Goal: Information Seeking & Learning: Learn about a topic

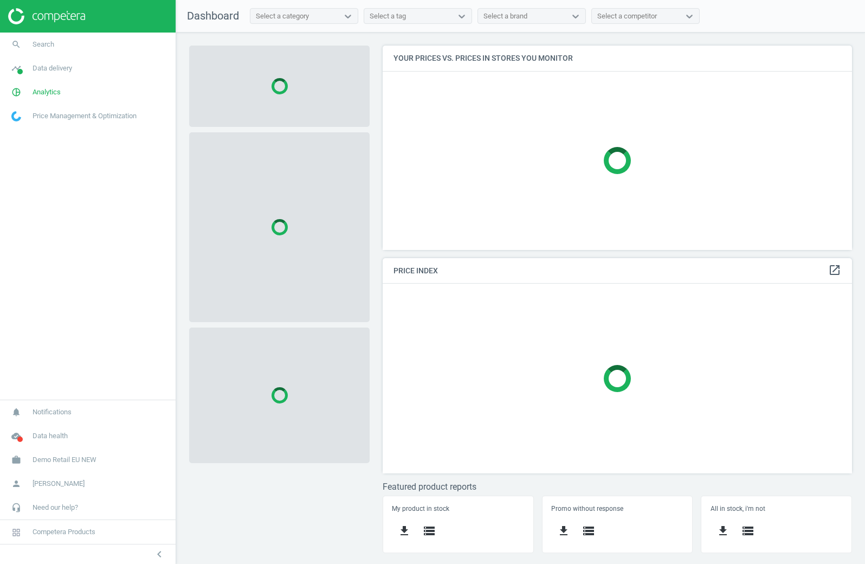
scroll to position [205, 470]
click at [67, 80] on link "pie_chart_outlined Analytics" at bounding box center [88, 92] width 176 height 24
click at [34, 130] on span "Products" at bounding box center [24, 131] width 25 height 9
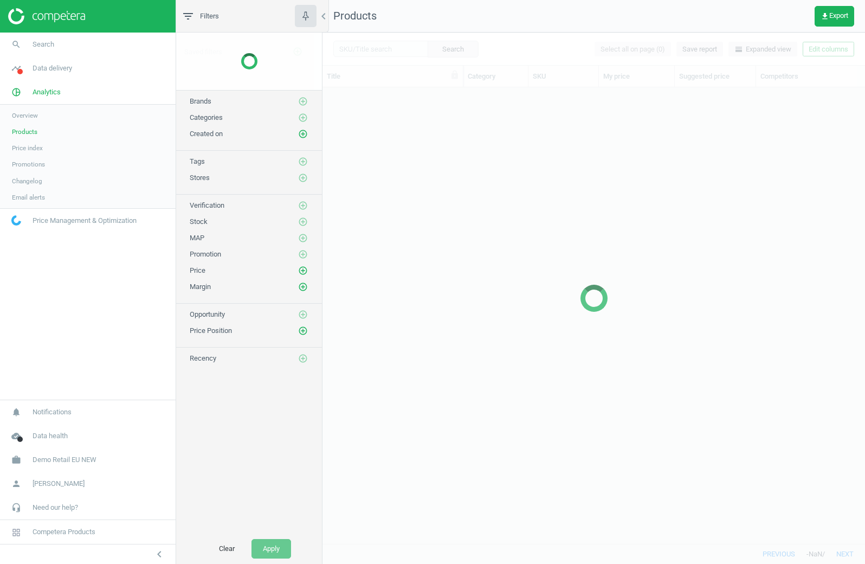
scroll to position [456, 543]
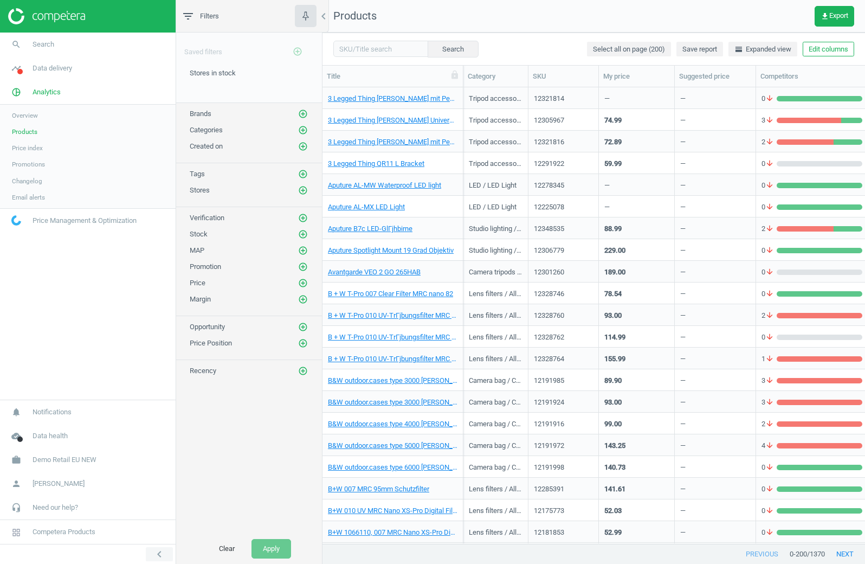
click at [158, 555] on icon "chevron_left" at bounding box center [159, 554] width 13 height 13
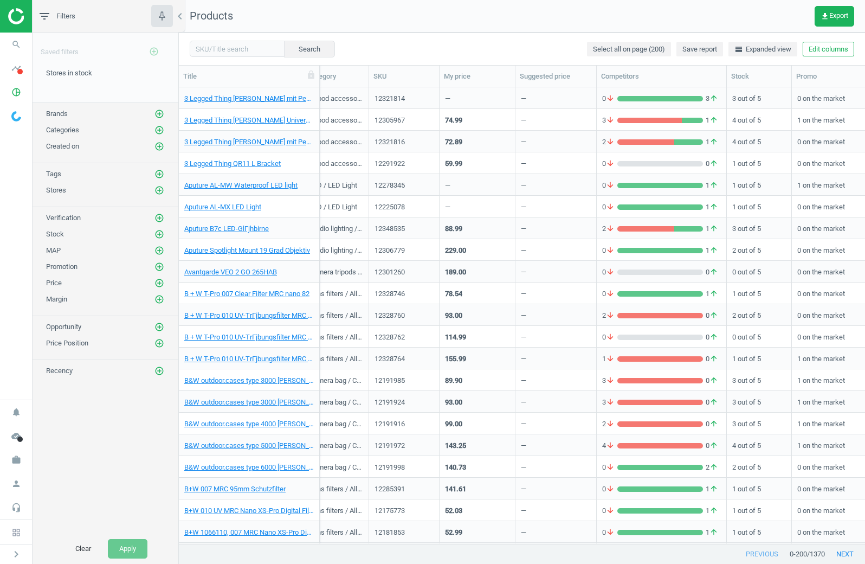
scroll to position [0, 0]
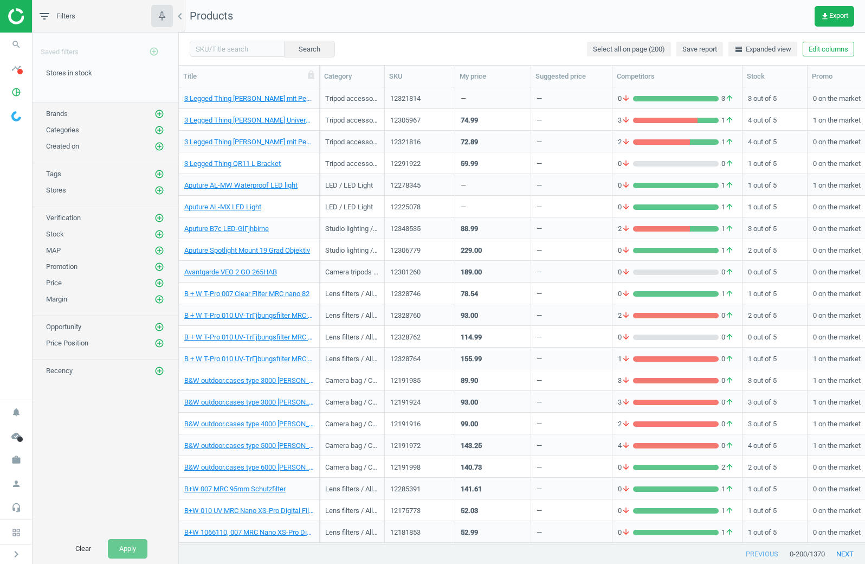
click at [457, 143] on div "72.89" at bounding box center [493, 142] width 76 height 22
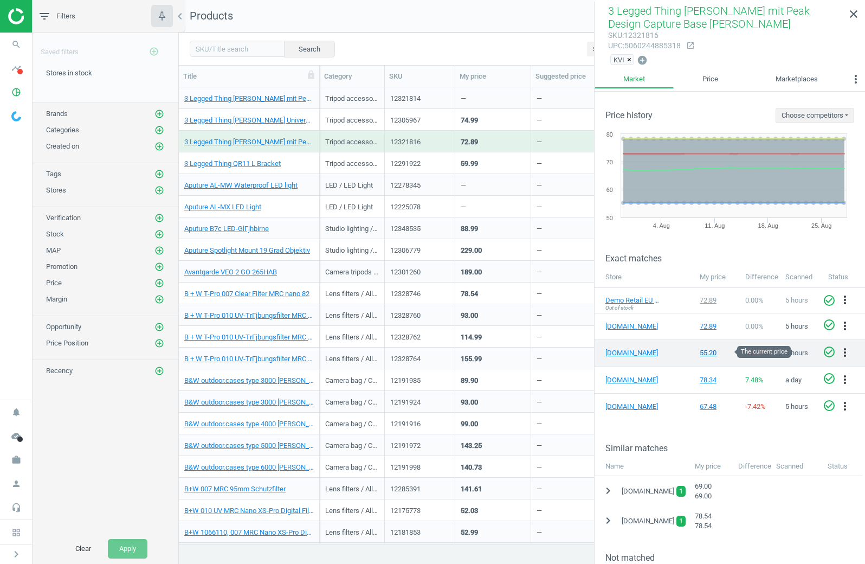
click at [713, 352] on div "55.20" at bounding box center [717, 353] width 35 height 10
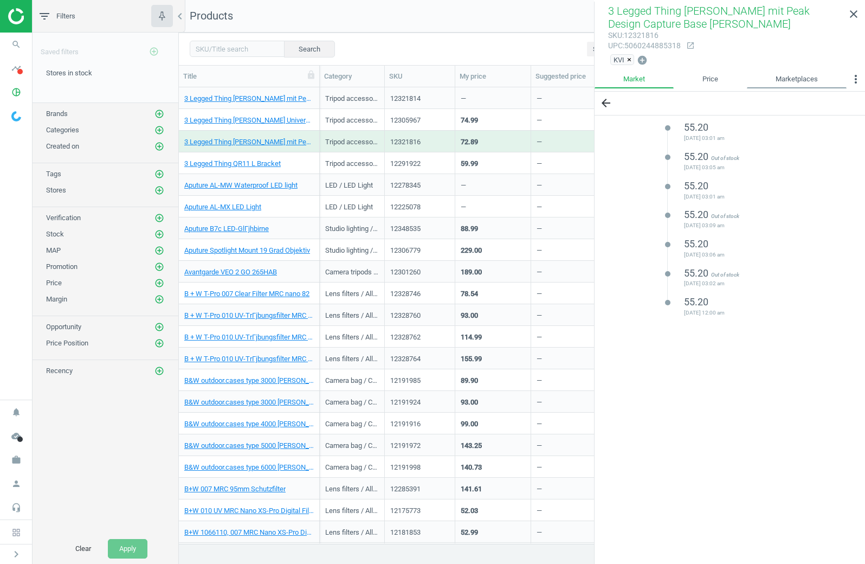
click at [779, 71] on link "Marketplaces" at bounding box center [797, 79] width 100 height 18
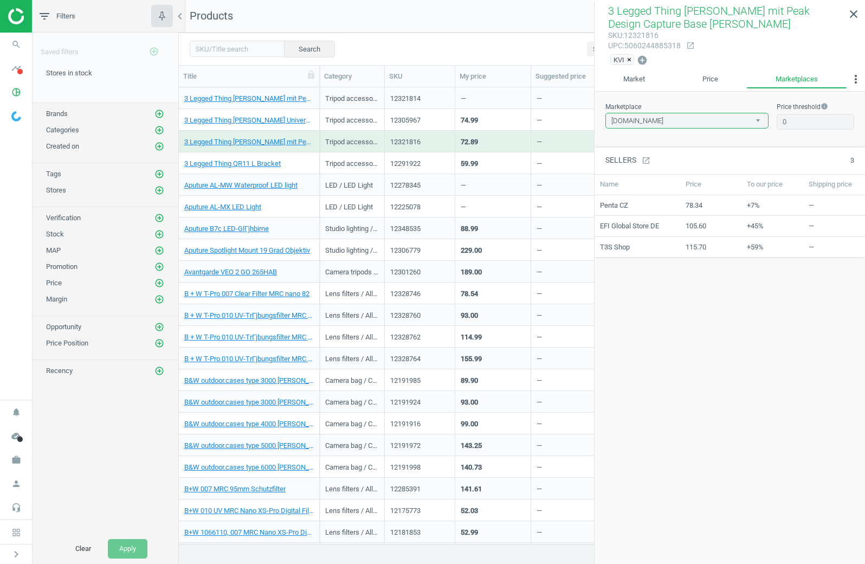
click at [663, 114] on select "[DOMAIN_NAME] [DOMAIN_NAME]" at bounding box center [687, 121] width 163 height 16
select select "[DOMAIN_NAME]"
click at [606, 113] on select "[DOMAIN_NAME] [DOMAIN_NAME]" at bounding box center [687, 121] width 163 height 16
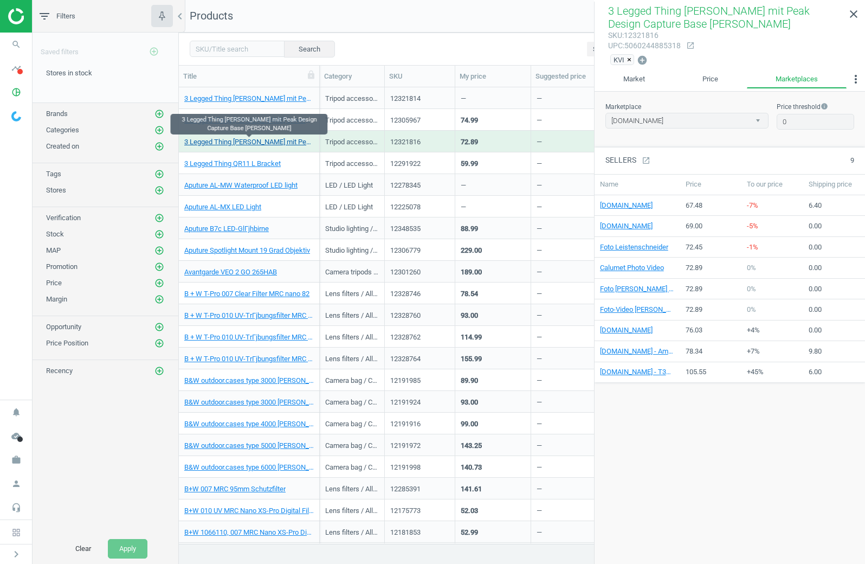
click at [271, 144] on link "3 Legged Thing [PERSON_NAME] mit Peak Design Capture Base [PERSON_NAME]" at bounding box center [249, 142] width 130 height 10
